Goal: Information Seeking & Learning: Check status

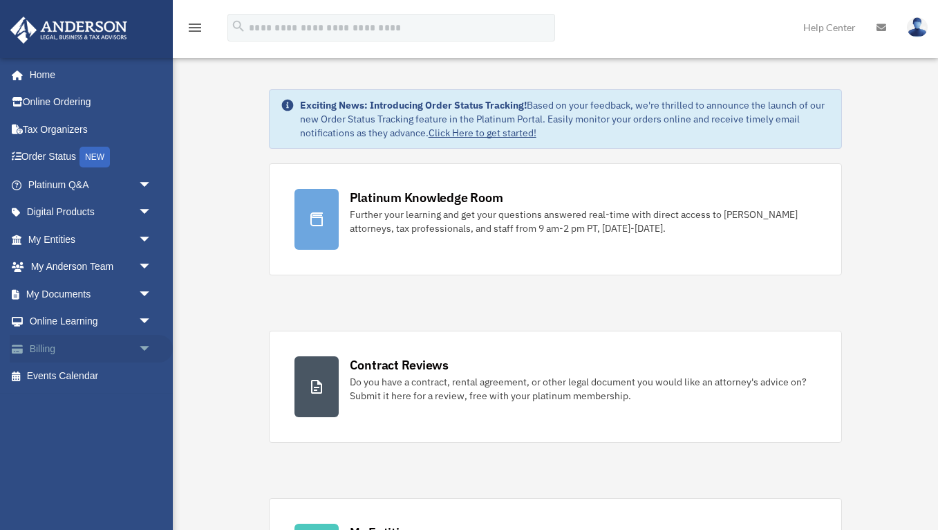
click at [143, 348] on span "arrow_drop_down" at bounding box center [152, 349] width 28 height 28
click at [90, 402] on link "Past Invoices" at bounding box center [95, 404] width 153 height 28
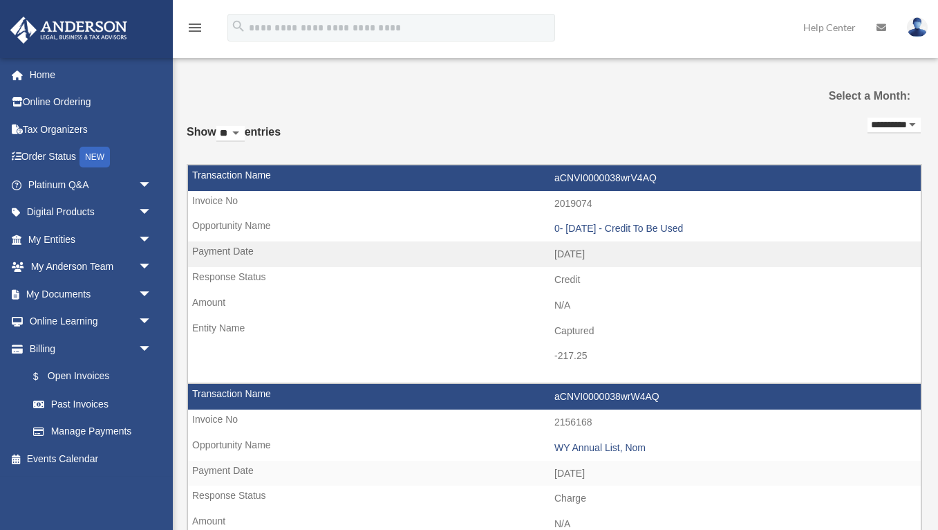
click at [86, 398] on link "Past Invoices" at bounding box center [95, 404] width 153 height 28
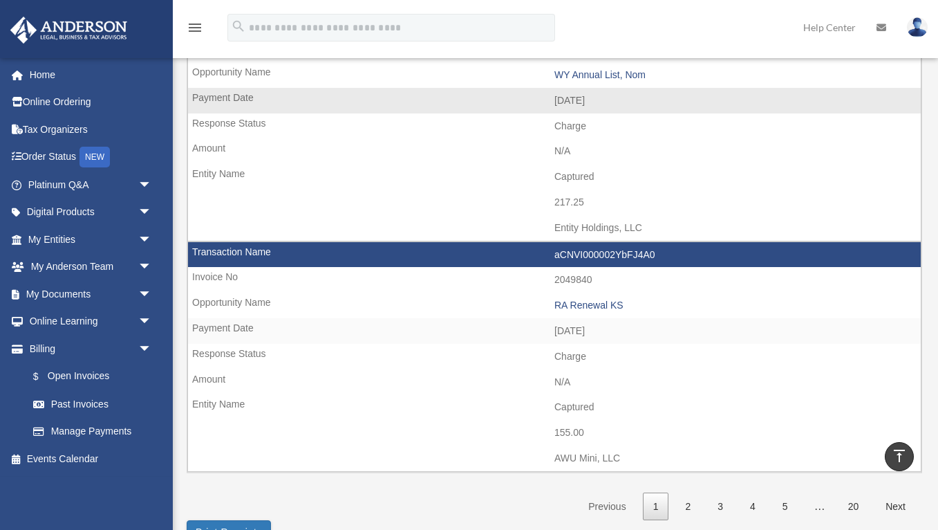
scroll to position [1987, 0]
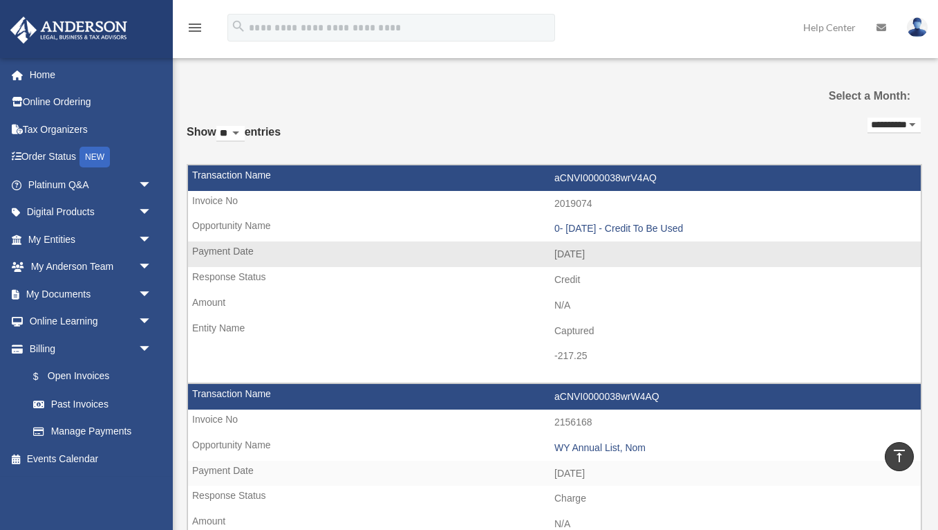
scroll to position [0, 0]
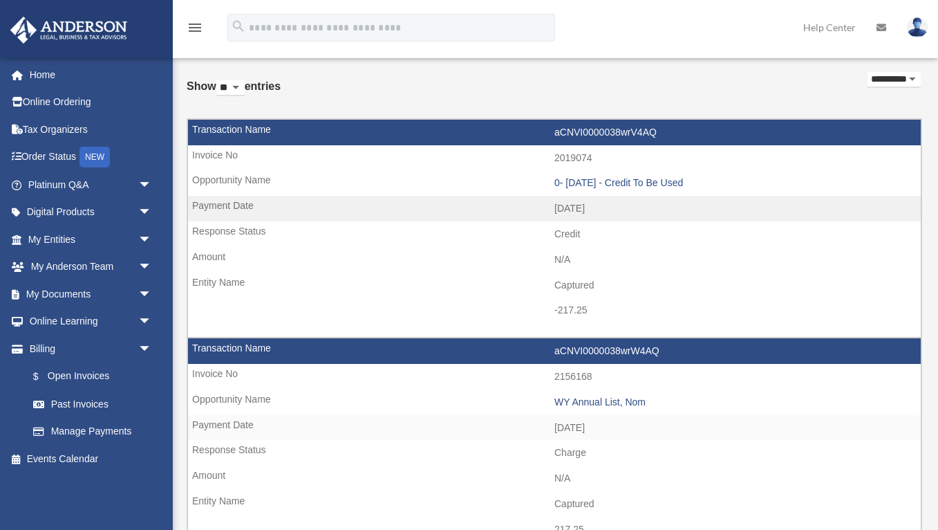
scroll to position [51, 0]
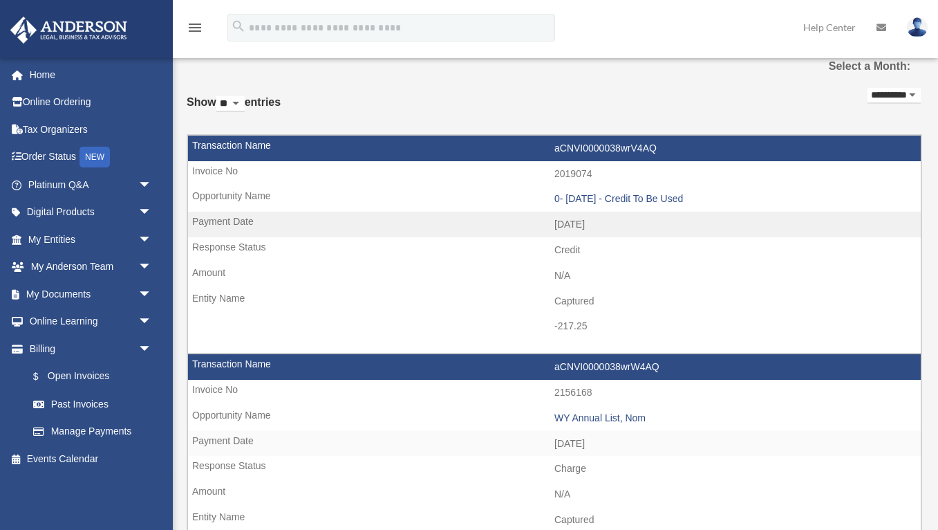
scroll to position [43, 1]
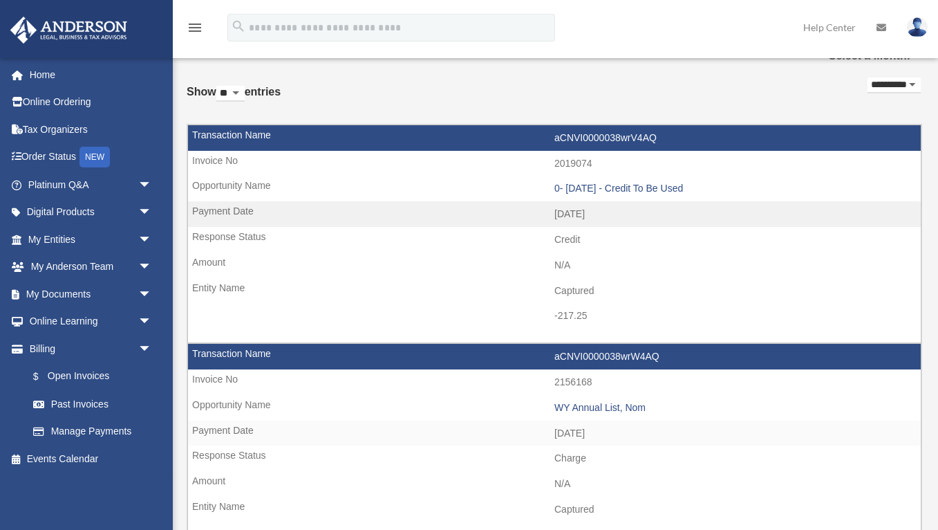
scroll to position [41, 0]
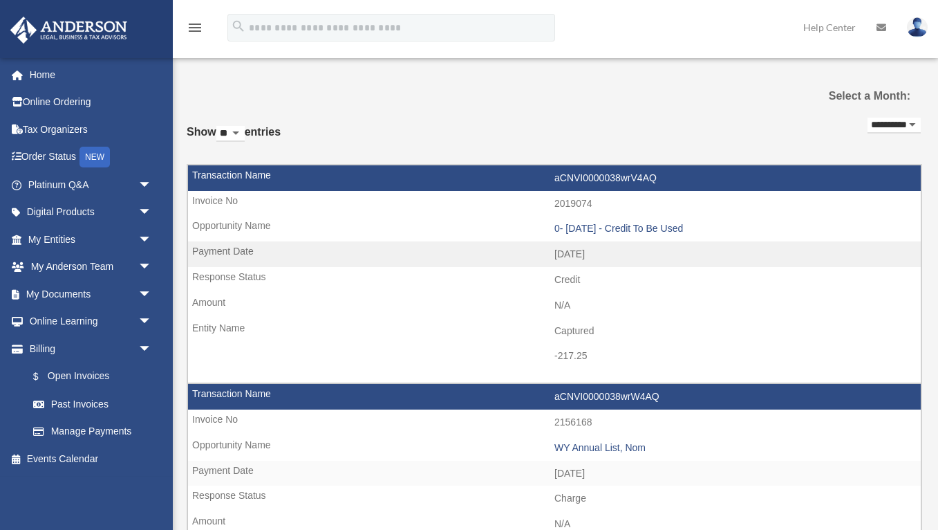
scroll to position [0, 0]
